Goal: Obtain resource: Obtain resource

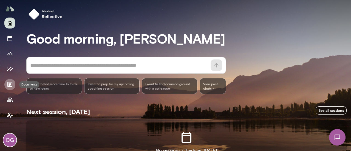
click at [10, 83] on icon "Documents" at bounding box center [9, 84] width 5 height 5
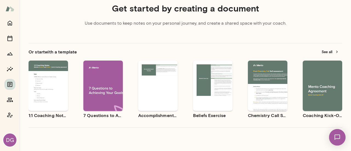
scroll to position [138, 0]
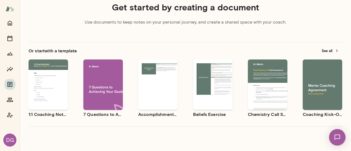
click at [319, 49] on button "See all" at bounding box center [331, 51] width 24 height 9
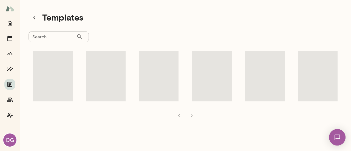
scroll to position [4, 0]
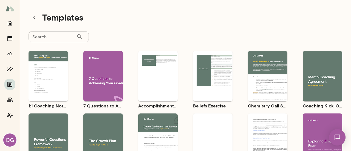
click at [54, 38] on input "Search..." at bounding box center [53, 36] width 48 height 11
type input "*********"
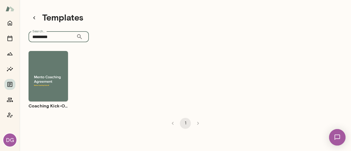
click at [51, 69] on button "Use template" at bounding box center [48, 71] width 35 height 7
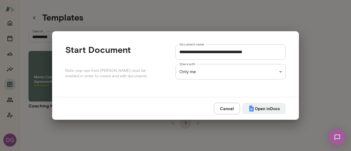
click at [274, 111] on button "Open in Docs" at bounding box center [264, 109] width 44 height 12
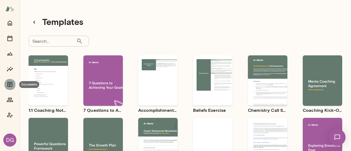
click at [9, 86] on icon "Documents" at bounding box center [9, 84] width 5 height 5
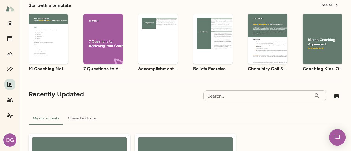
scroll to position [40, 0]
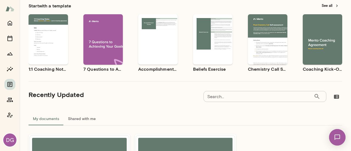
click at [317, 26] on div "Use template Preview" at bounding box center [323, 39] width 40 height 51
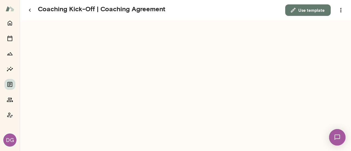
click at [341, 11] on icon "button" at bounding box center [341, 10] width 7 height 7
click at [341, 11] on div at bounding box center [175, 75] width 351 height 151
click at [308, 8] on button "Use template" at bounding box center [309, 10] width 46 height 12
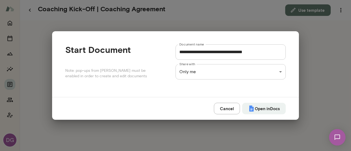
click at [279, 0] on div "**********" at bounding box center [175, 0] width 351 height 0
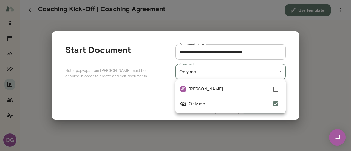
type input "**********"
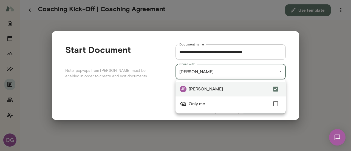
click at [294, 87] on div at bounding box center [175, 75] width 351 height 151
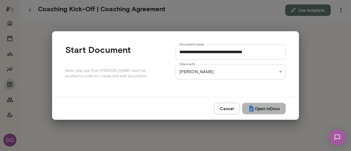
click at [272, 110] on button "Open in Docs" at bounding box center [264, 109] width 44 height 12
